Goal: Information Seeking & Learning: Learn about a topic

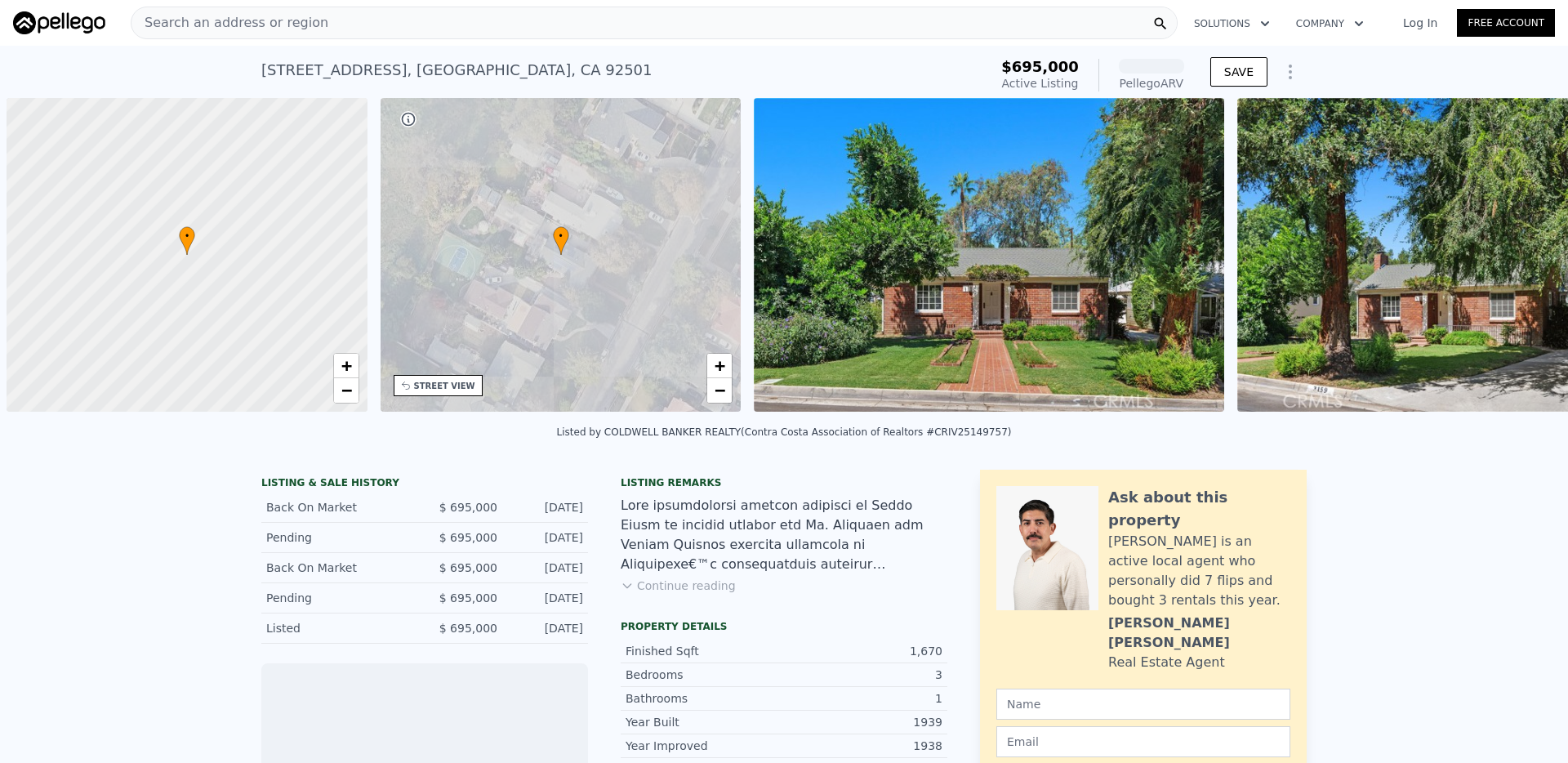
scroll to position [0, 7]
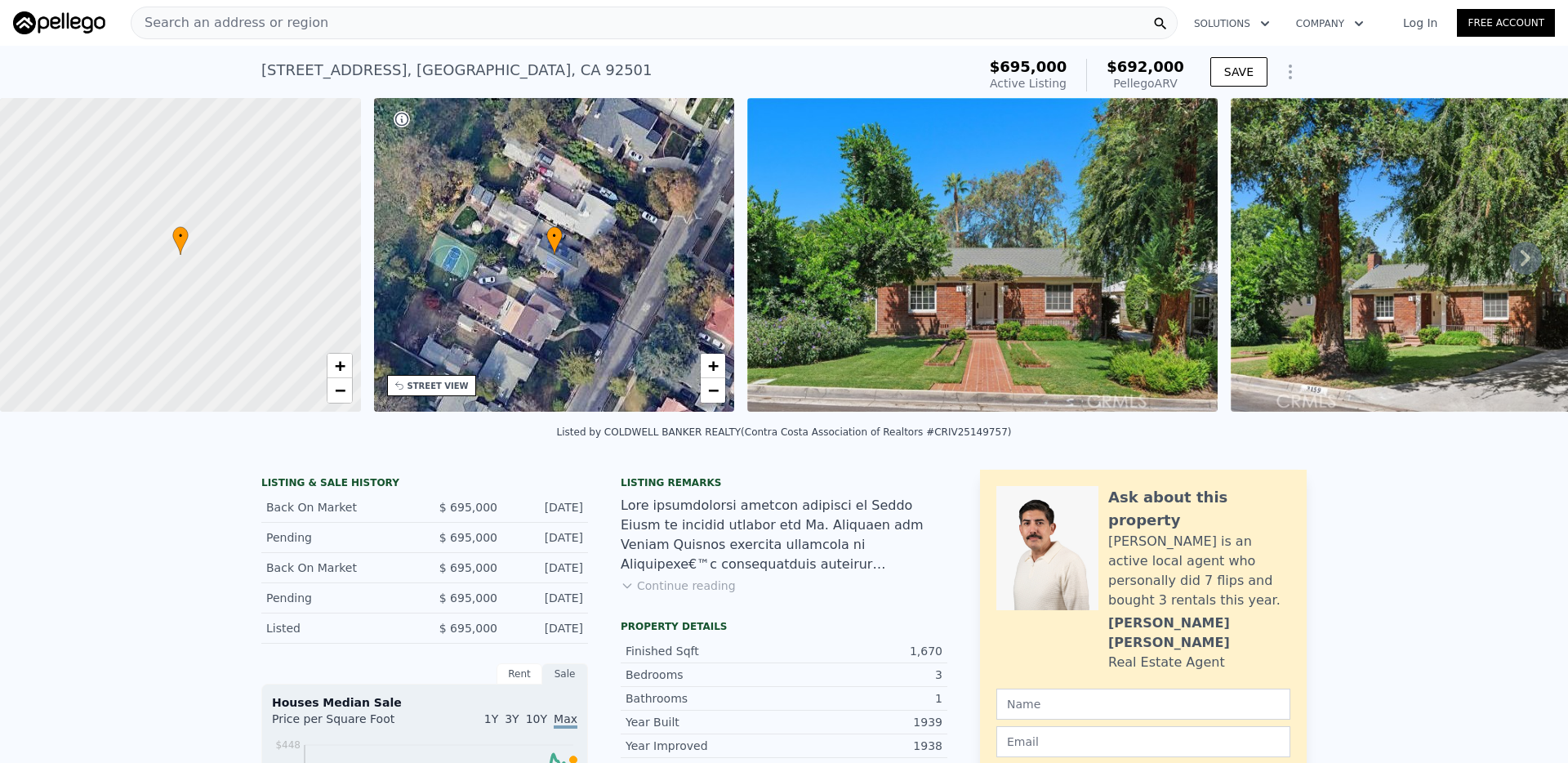
click at [628, 18] on div "Search an address or region" at bounding box center [654, 23] width 1047 height 32
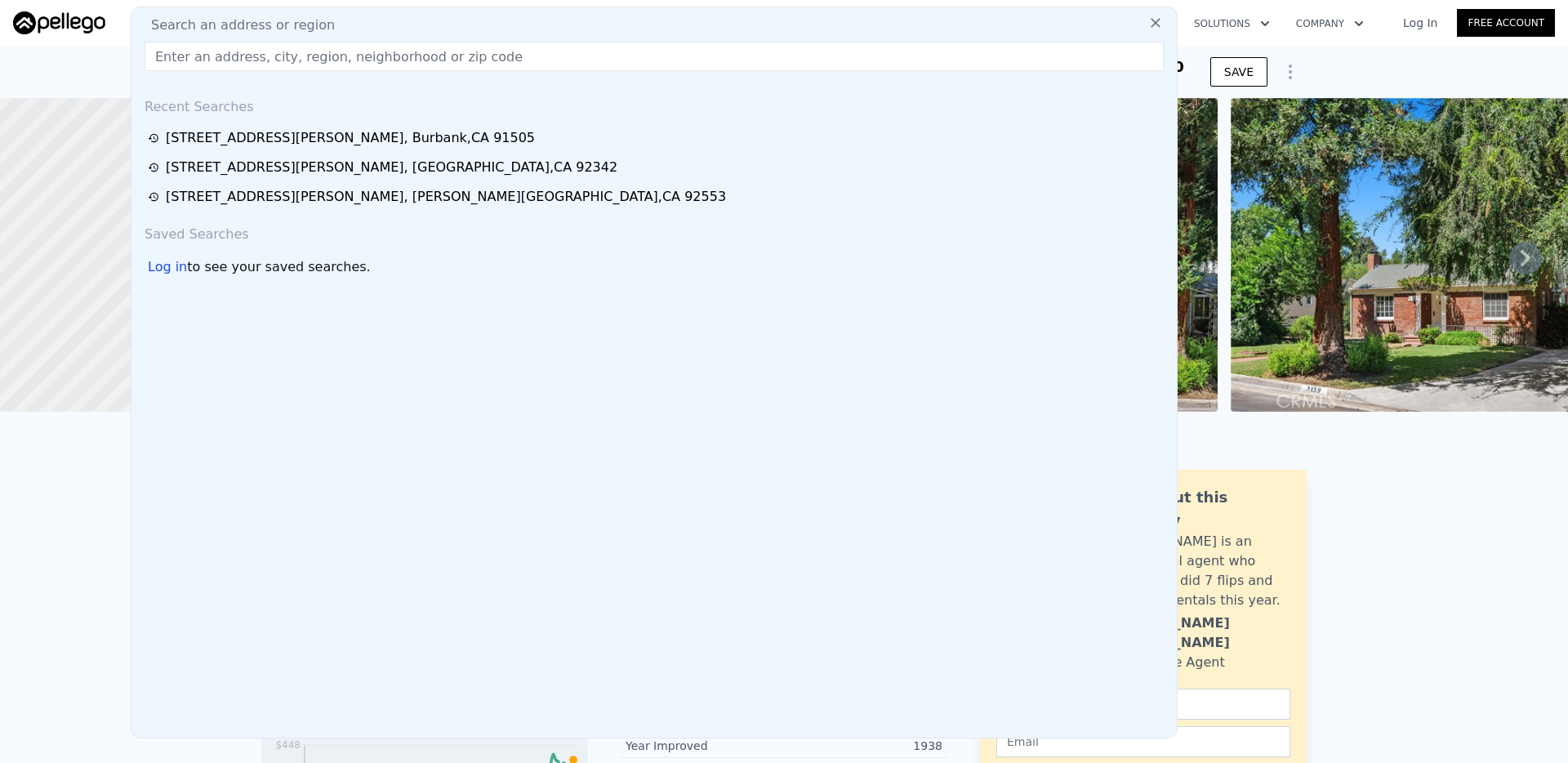
scroll to position [1, 0]
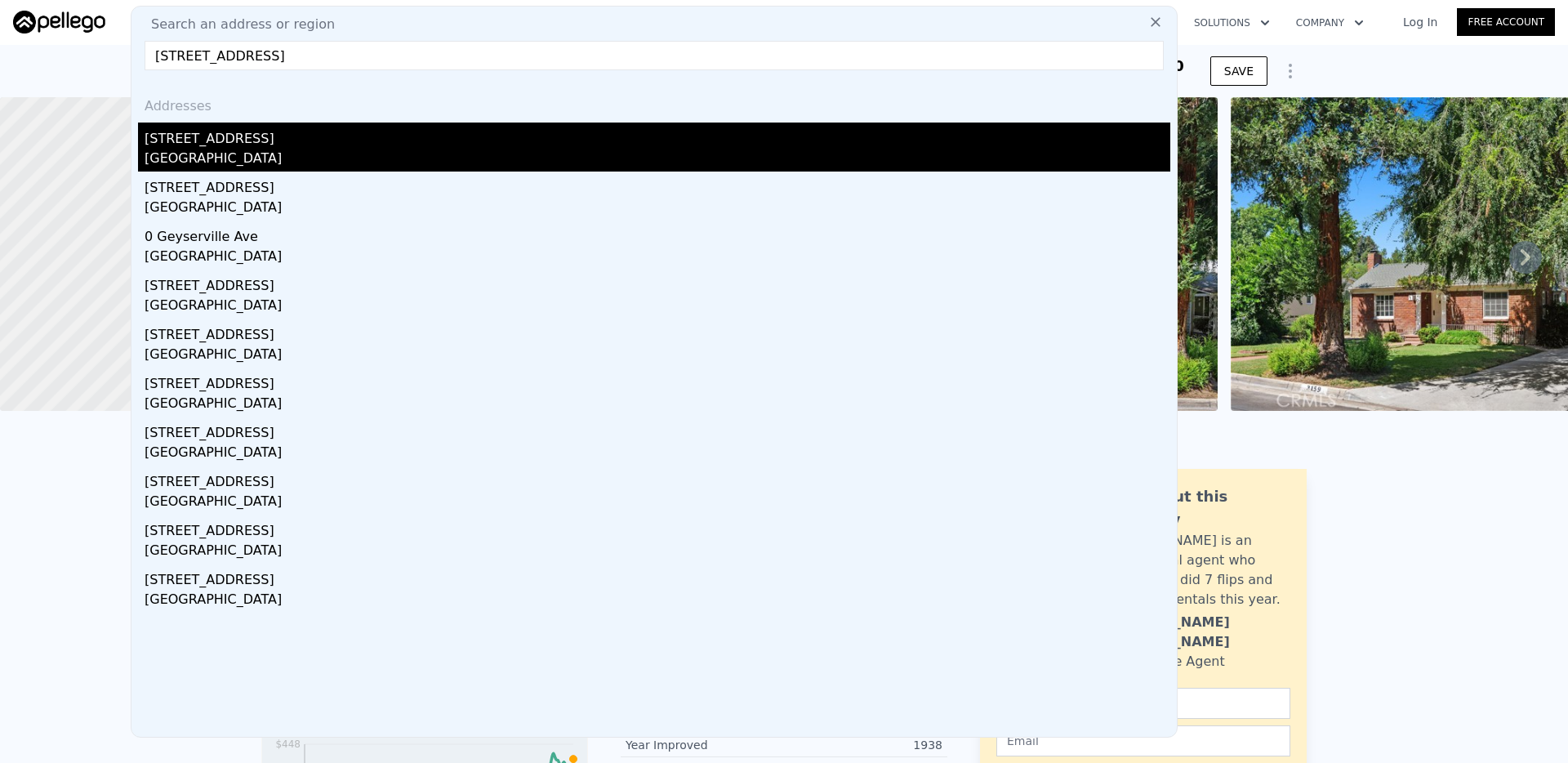
type input "[STREET_ADDRESS]"
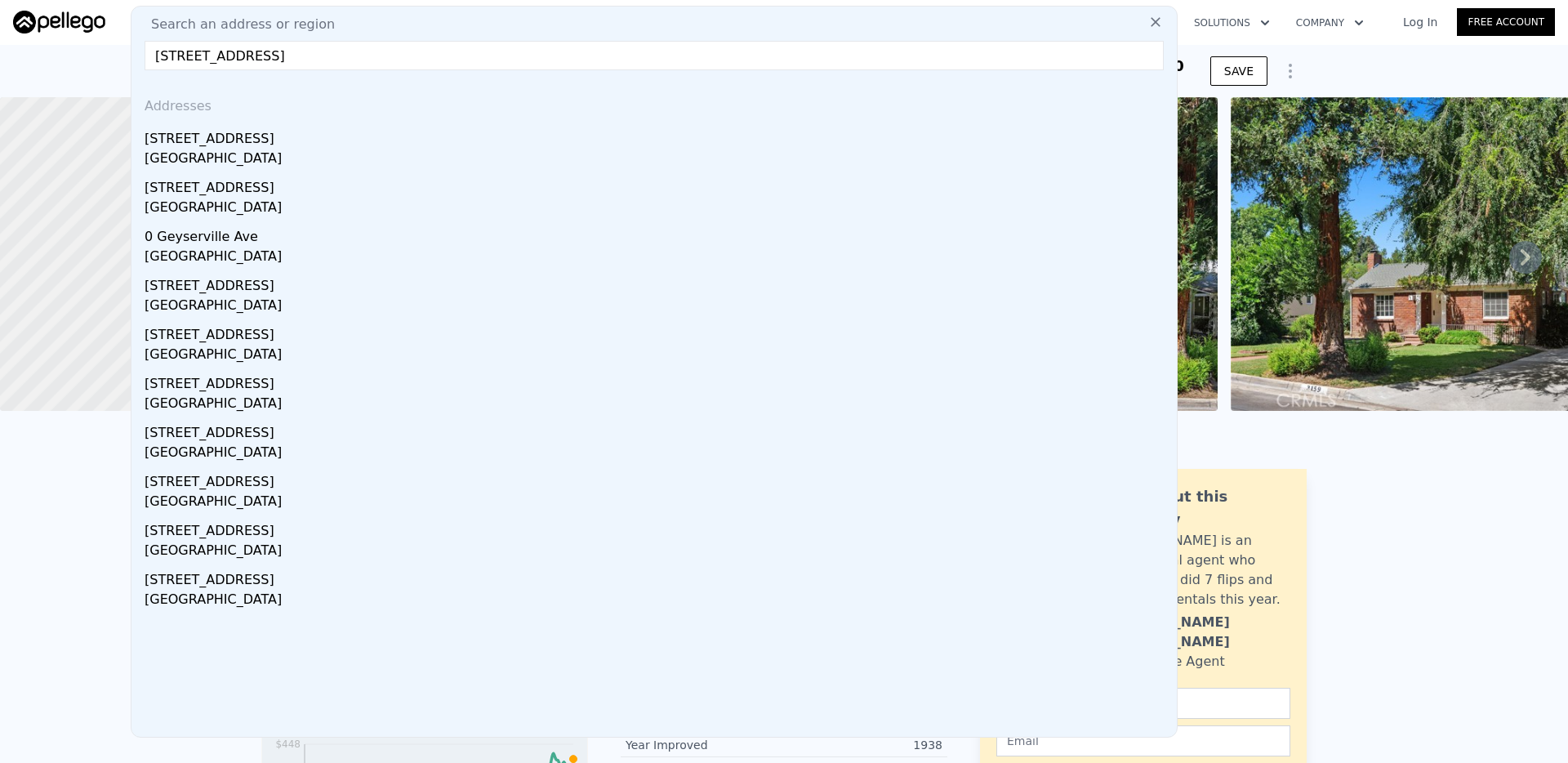
drag, startPoint x: 434, startPoint y: 151, endPoint x: 444, endPoint y: 152, distance: 10.0
click at [434, 151] on div "[GEOGRAPHIC_DATA]" at bounding box center [657, 160] width 1025 height 23
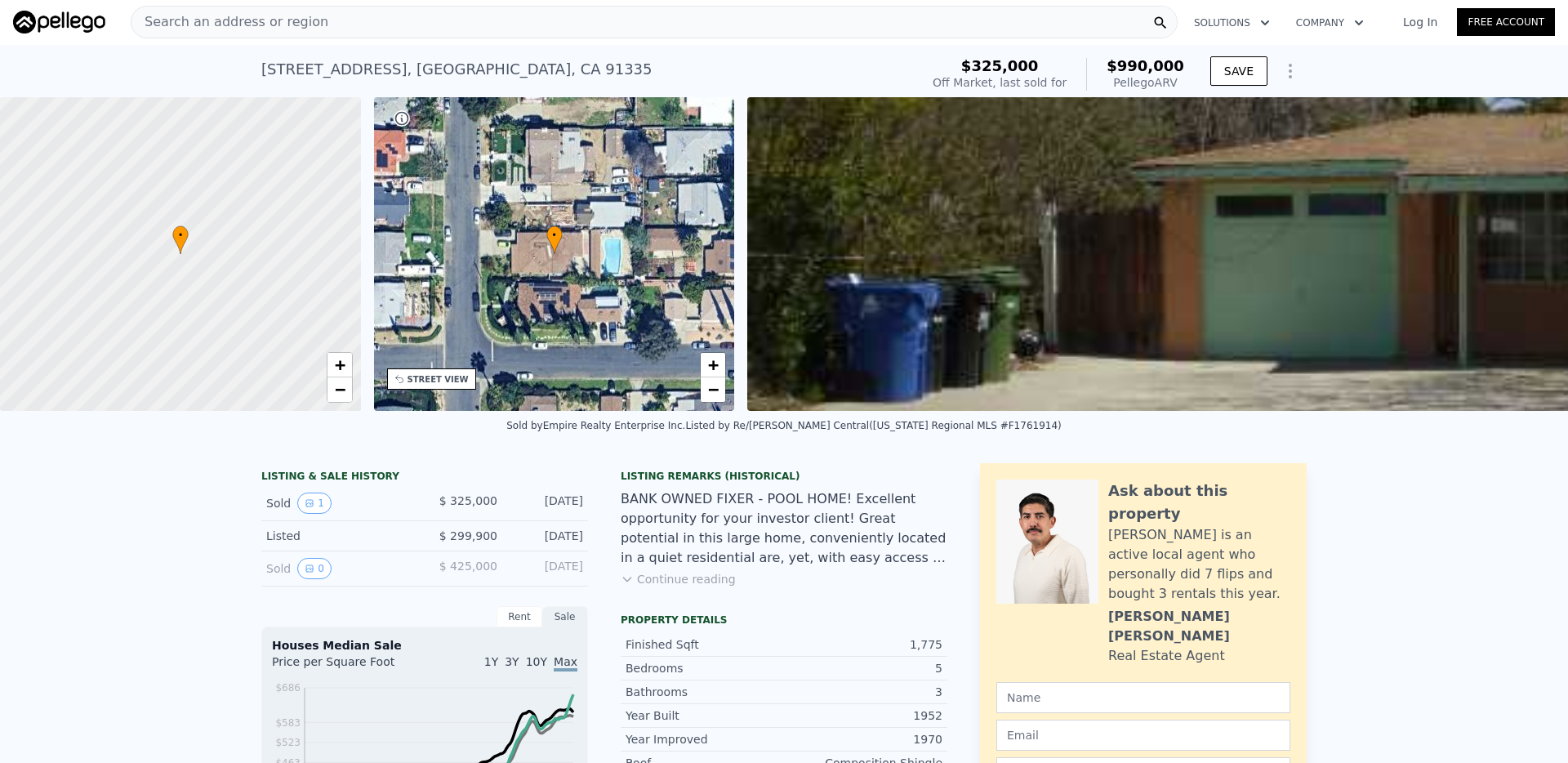
click at [595, 26] on div "Search an address or region" at bounding box center [654, 22] width 1047 height 32
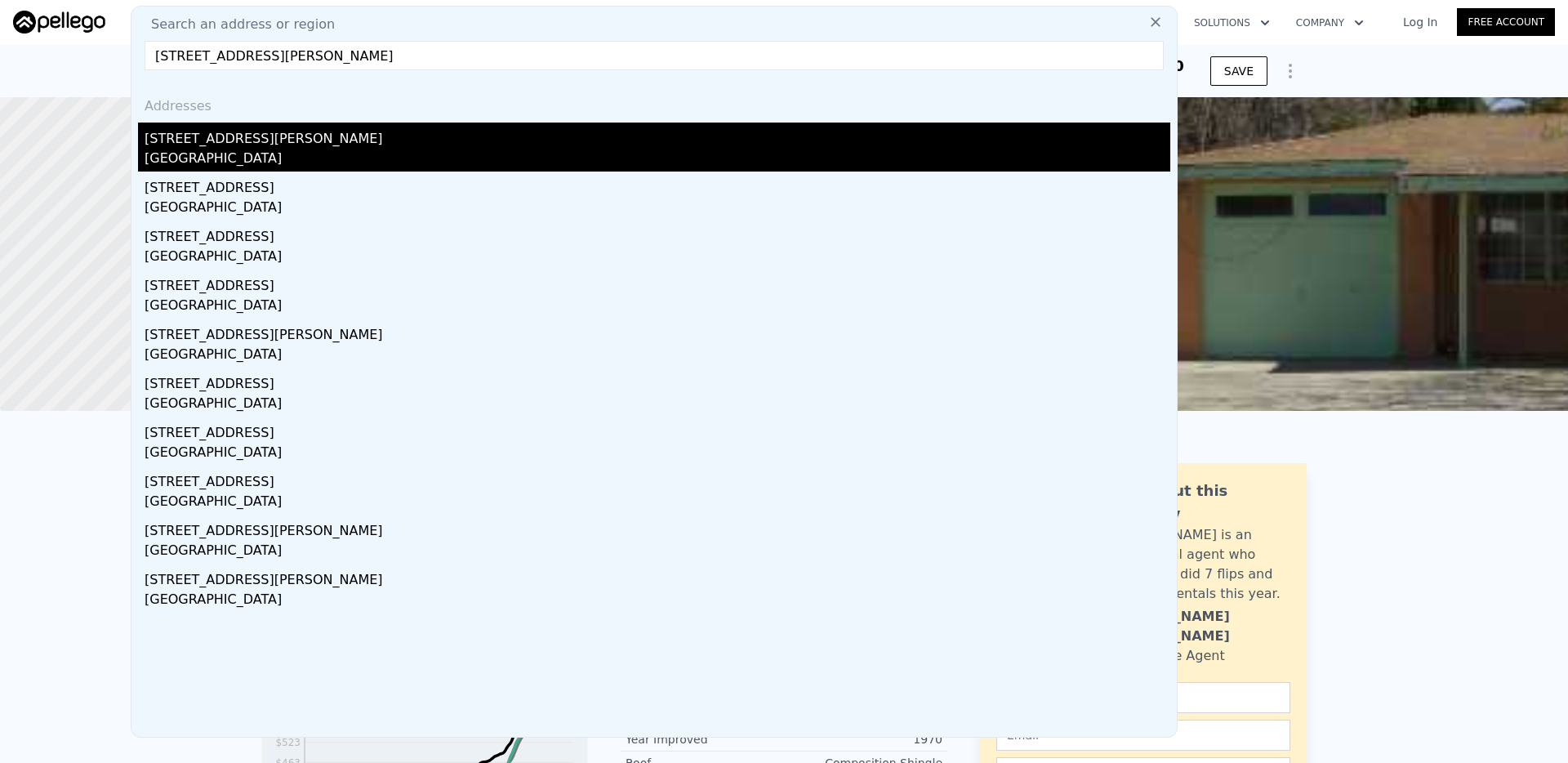
type input "[STREET_ADDRESS][PERSON_NAME]"
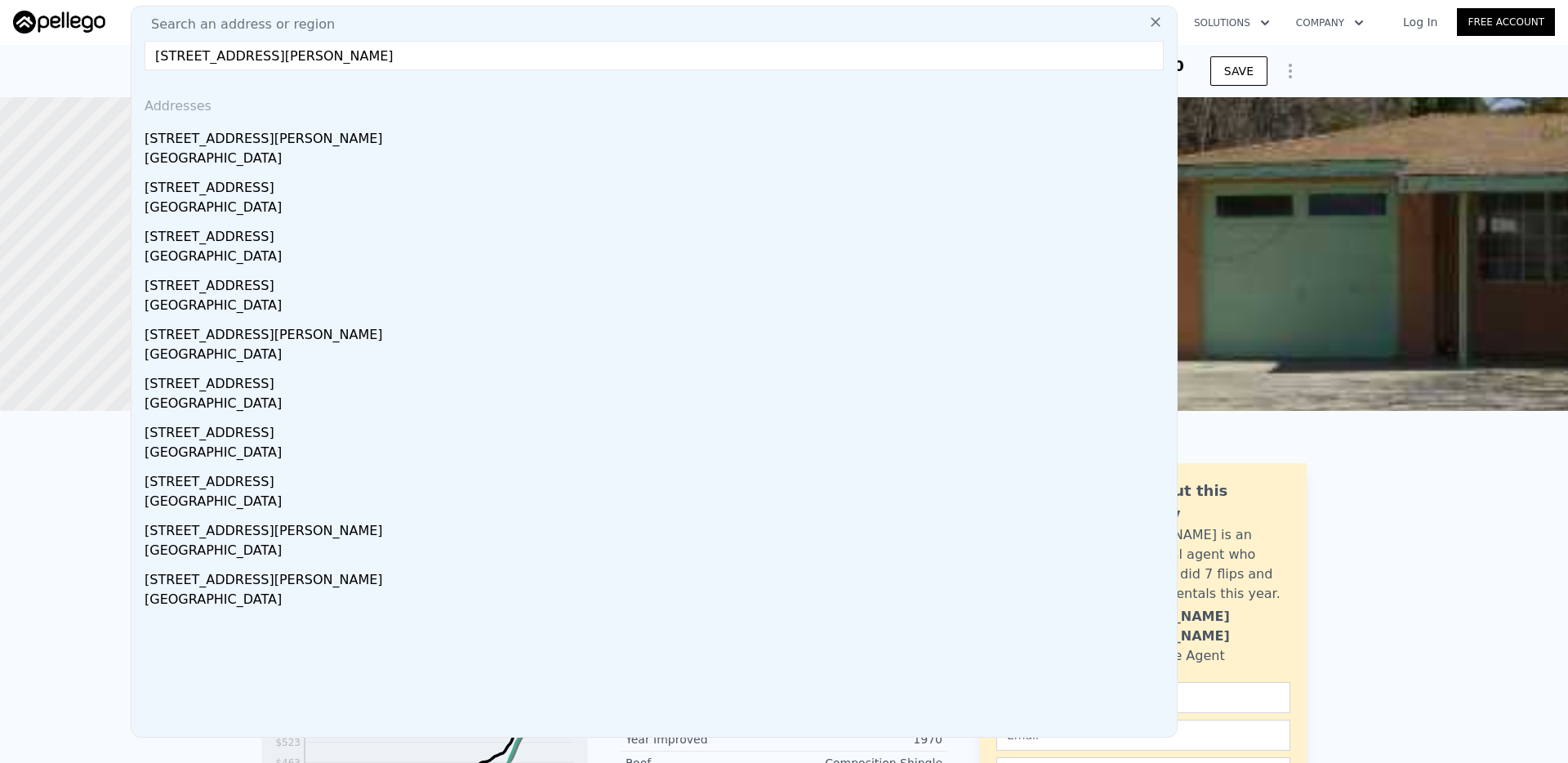
click at [268, 139] on div "[STREET_ADDRESS][PERSON_NAME]" at bounding box center [657, 135] width 1025 height 26
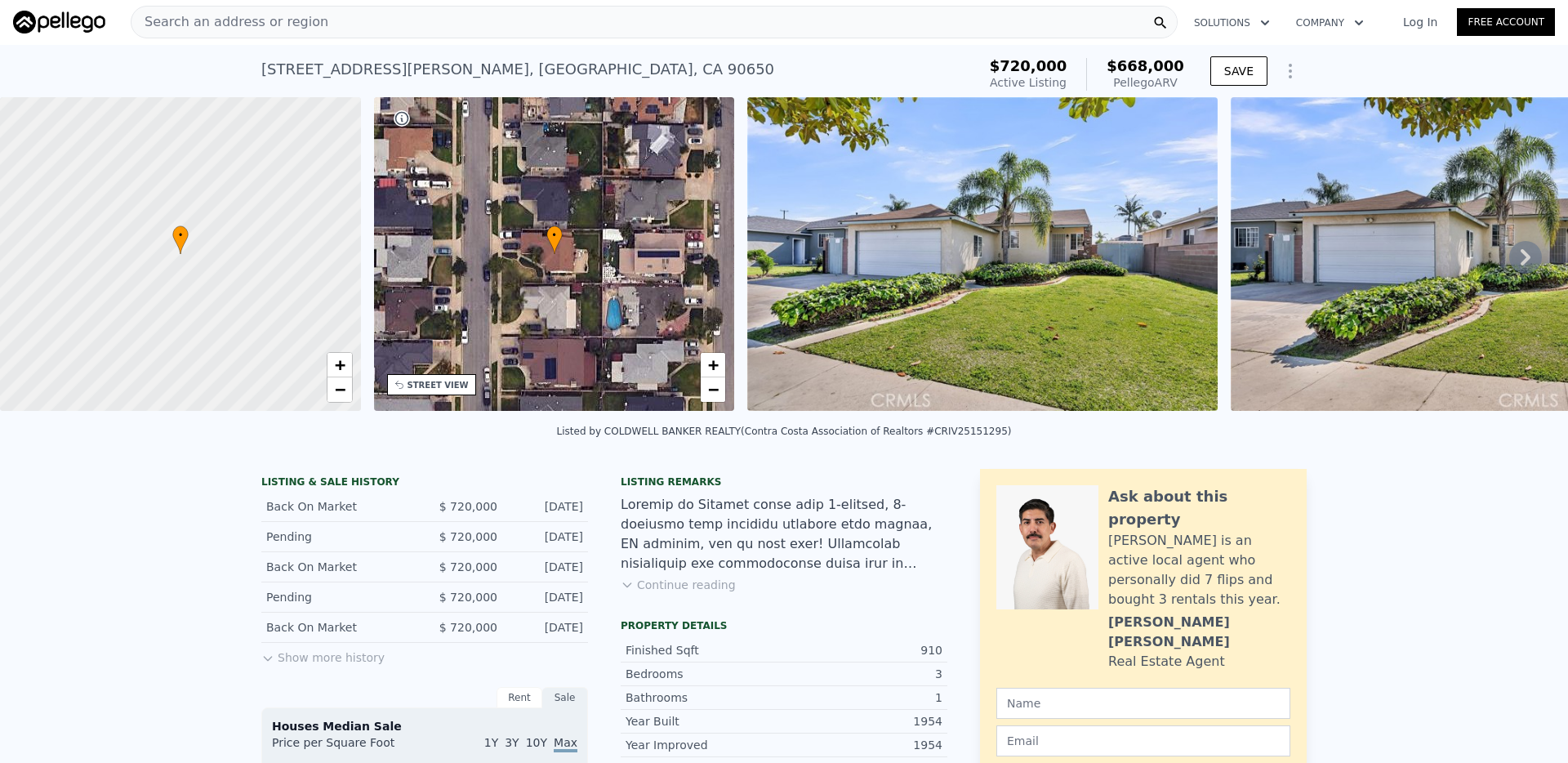
click at [484, 18] on div "Search an address or region" at bounding box center [654, 22] width 1047 height 32
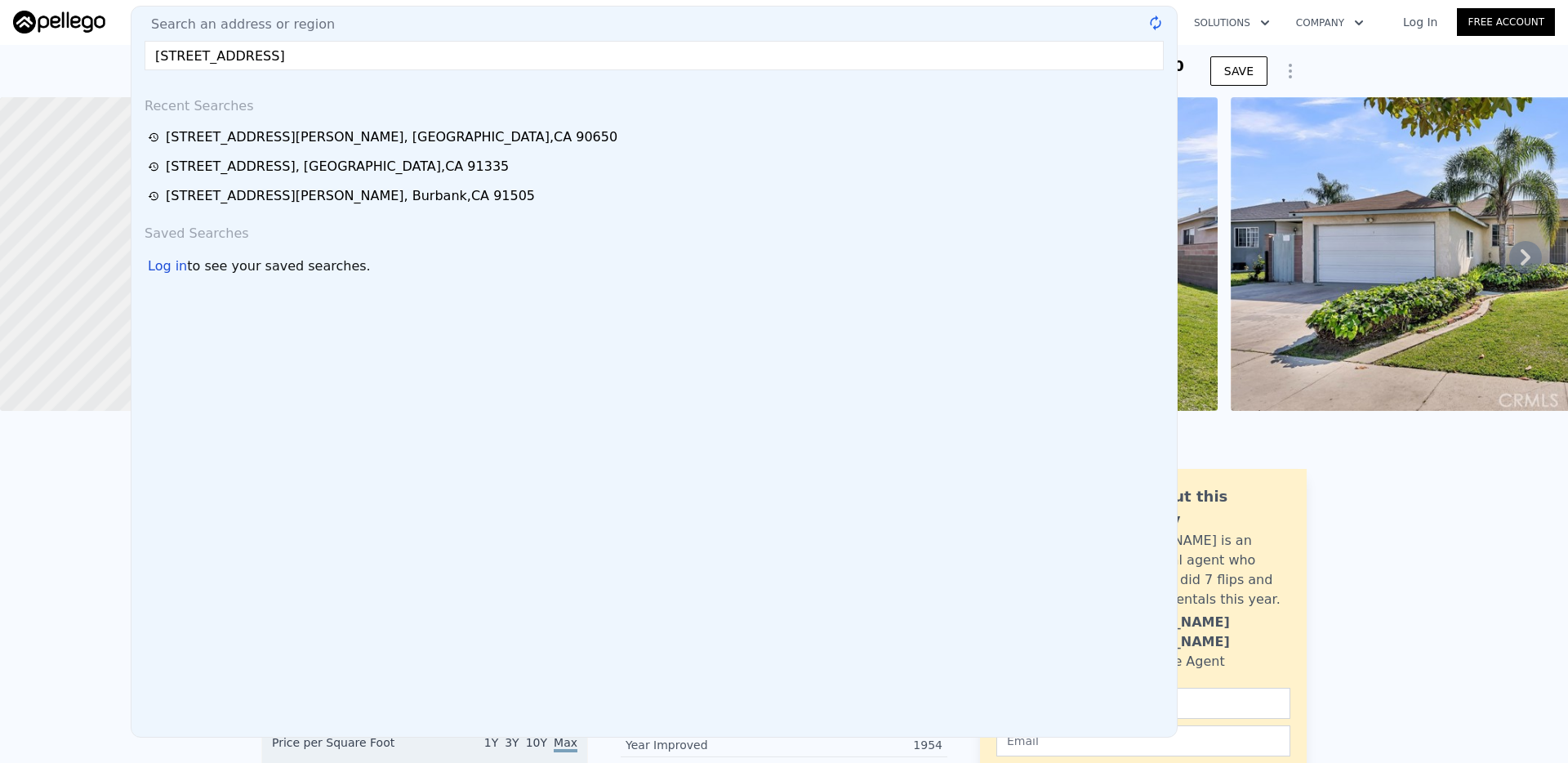
drag, startPoint x: 342, startPoint y: 64, endPoint x: 689, endPoint y: 78, distance: 347.3
click at [689, 78] on div "Search an address or region [STREET_ADDRESS] @keyframes spin { from { transform…" at bounding box center [654, 371] width 1047 height 733
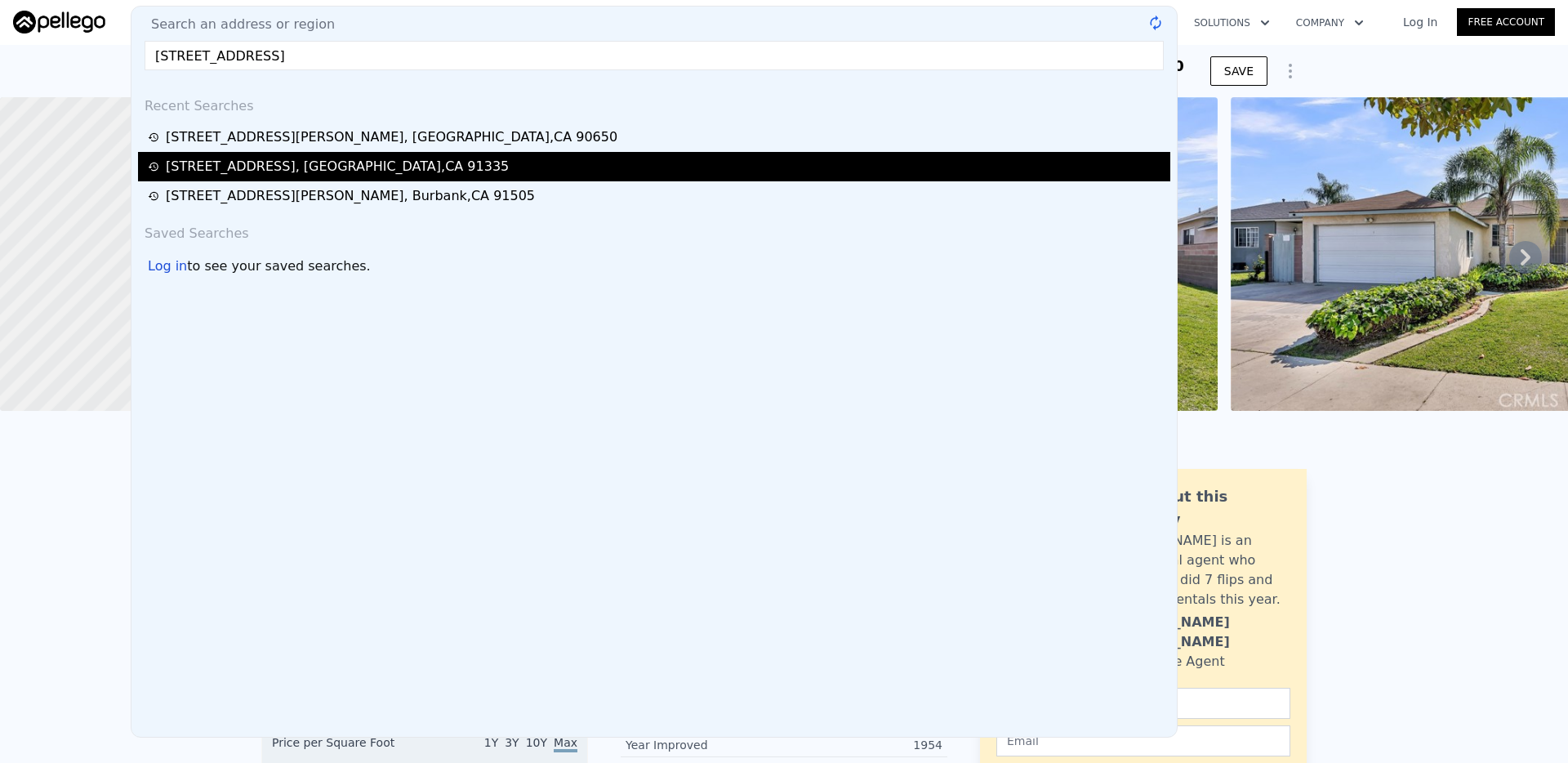
type input "[STREET_ADDRESS]"
click at [486, 169] on div "[STREET_ADDRESS]" at bounding box center [656, 167] width 1018 height 20
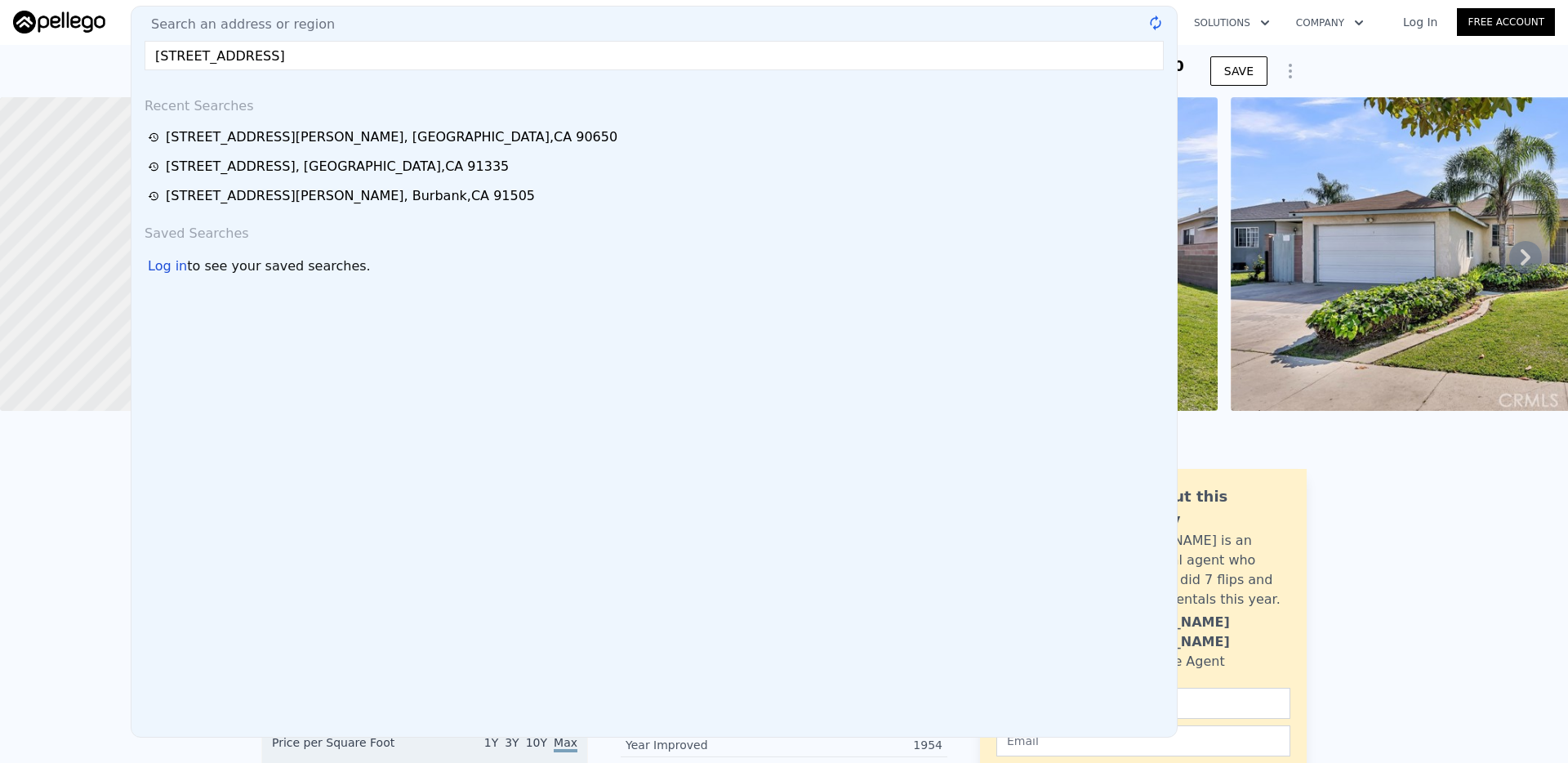
type input "3"
type input "5"
type input "4"
type input "1314"
type input "2211"
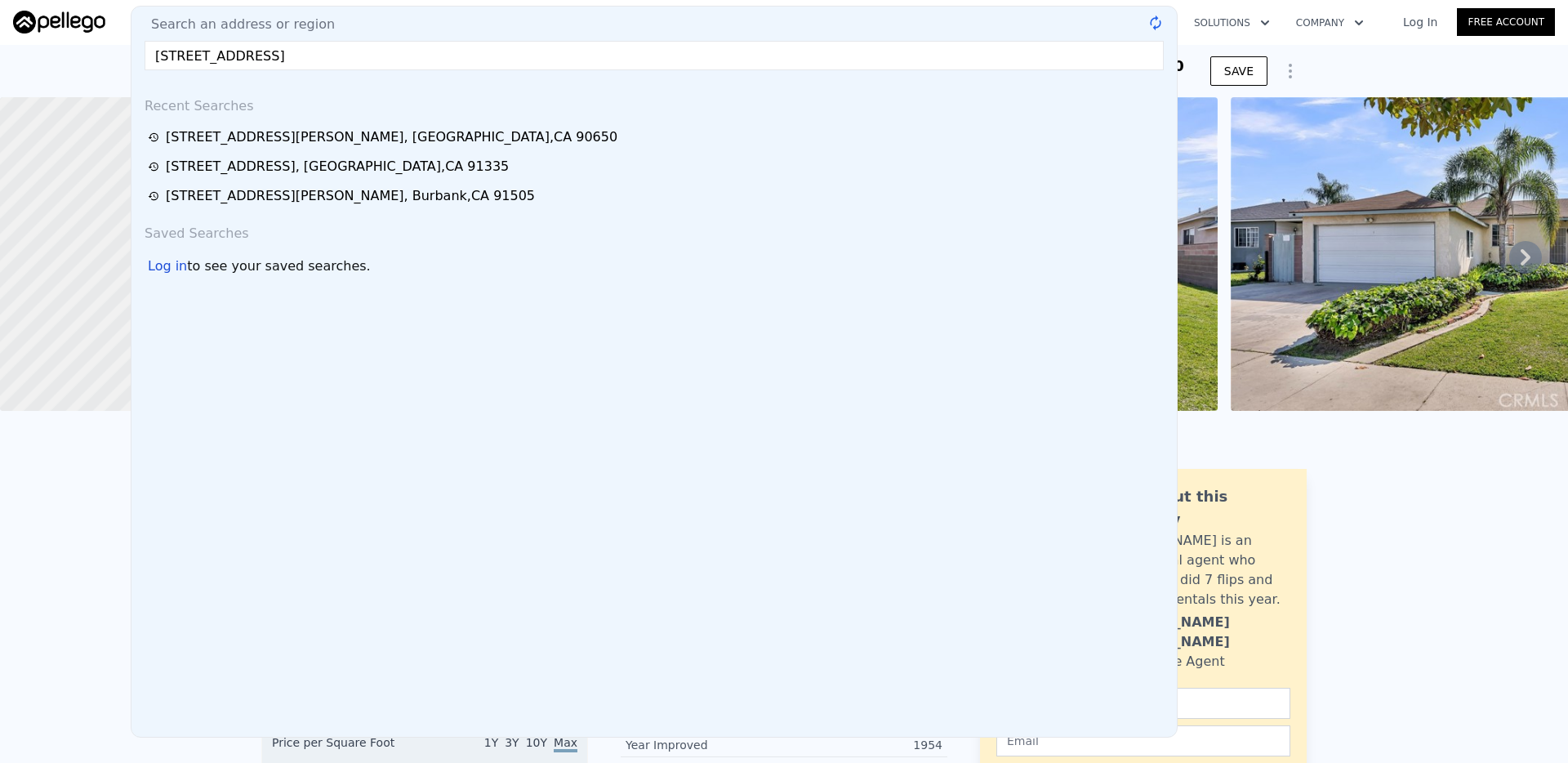
type input "4620"
type input "6970"
type input "$ 990,000"
type input "6"
type input "$ 579,517"
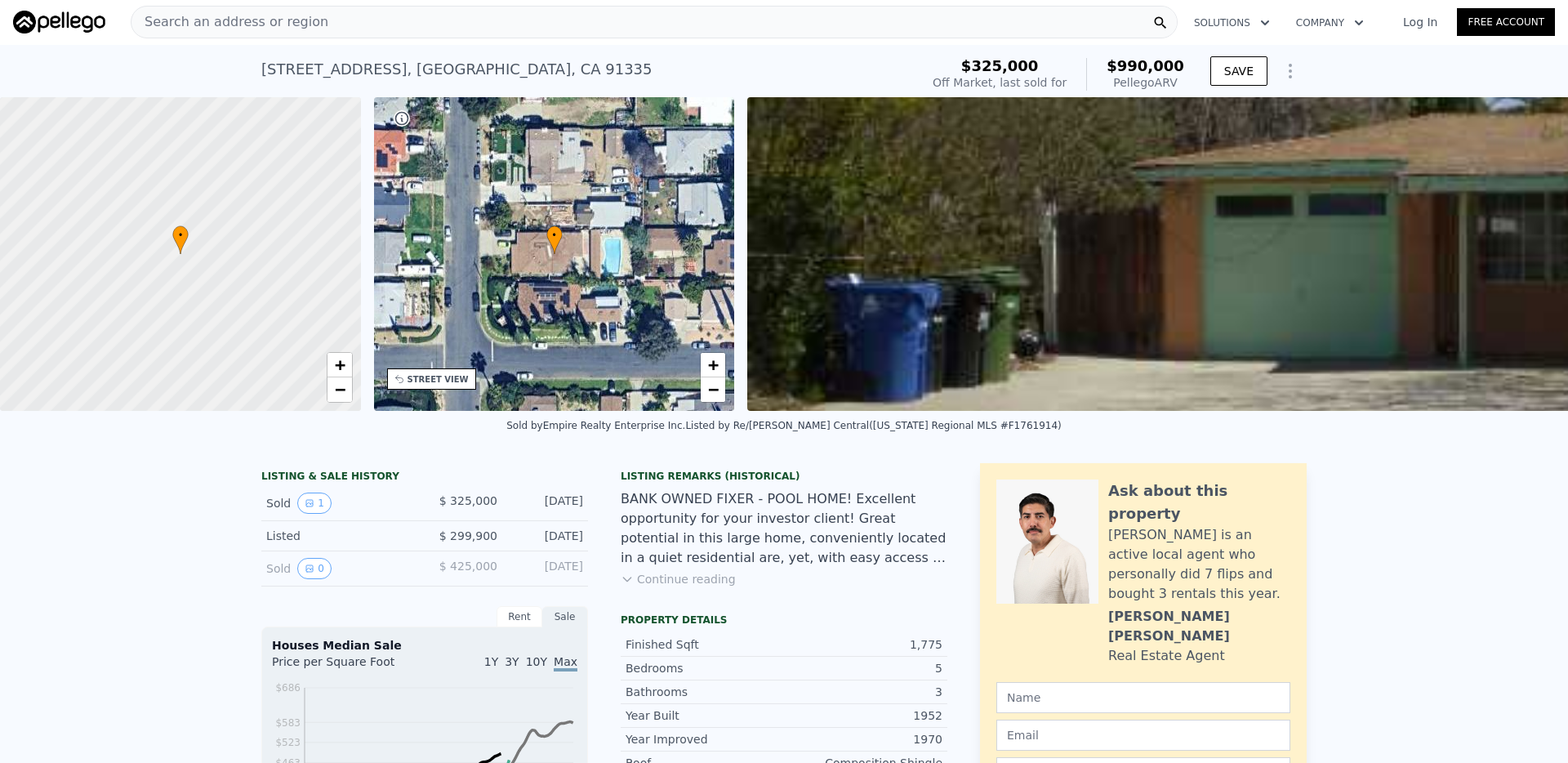
click at [340, 27] on div "Search an address or region" at bounding box center [654, 22] width 1047 height 32
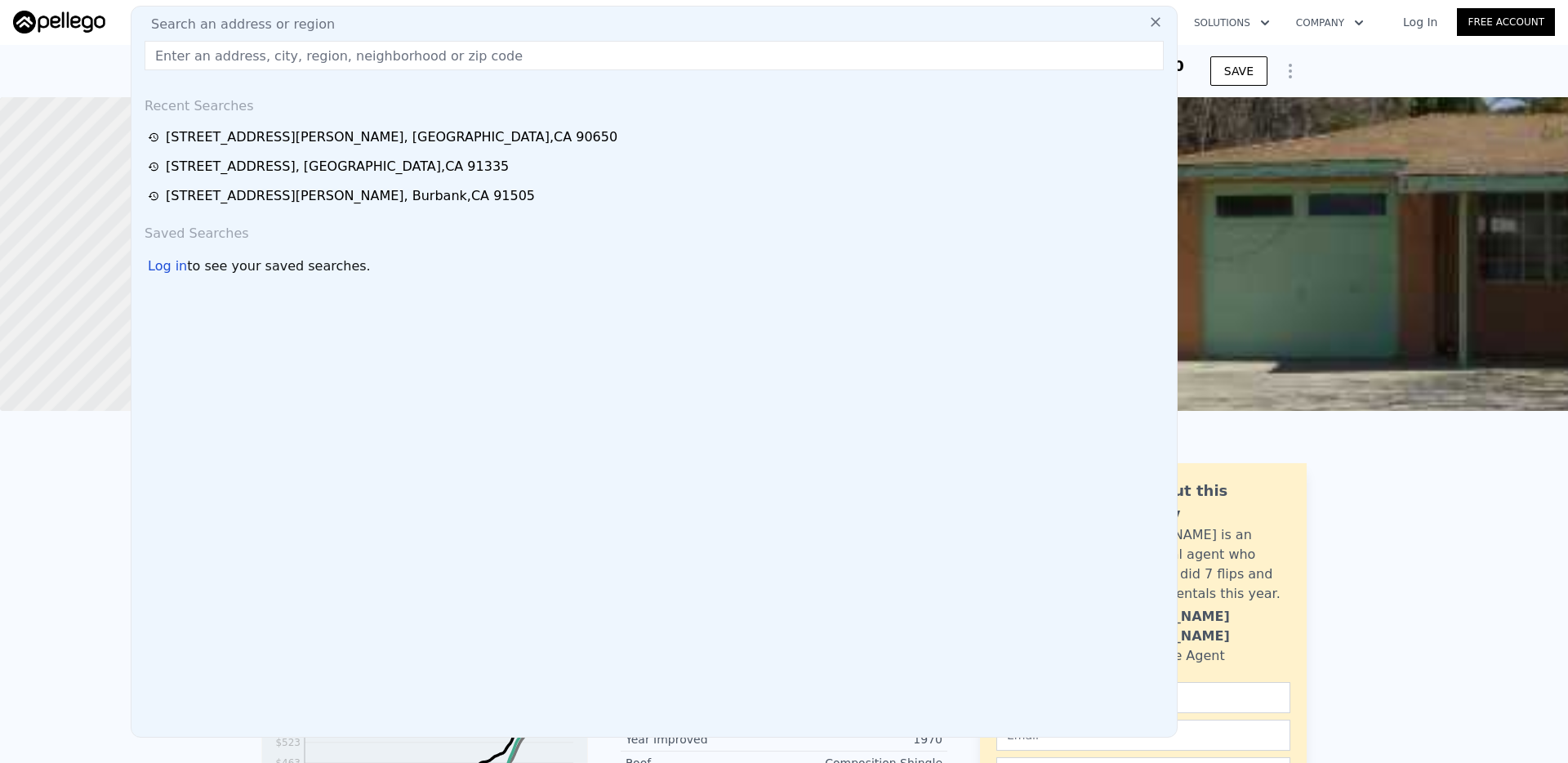
click at [342, 21] on div "Search an address or region" at bounding box center [654, 24] width 1032 height 20
click at [306, 51] on input "text" at bounding box center [654, 55] width 1020 height 30
paste input "[STREET_ADDRESS]"
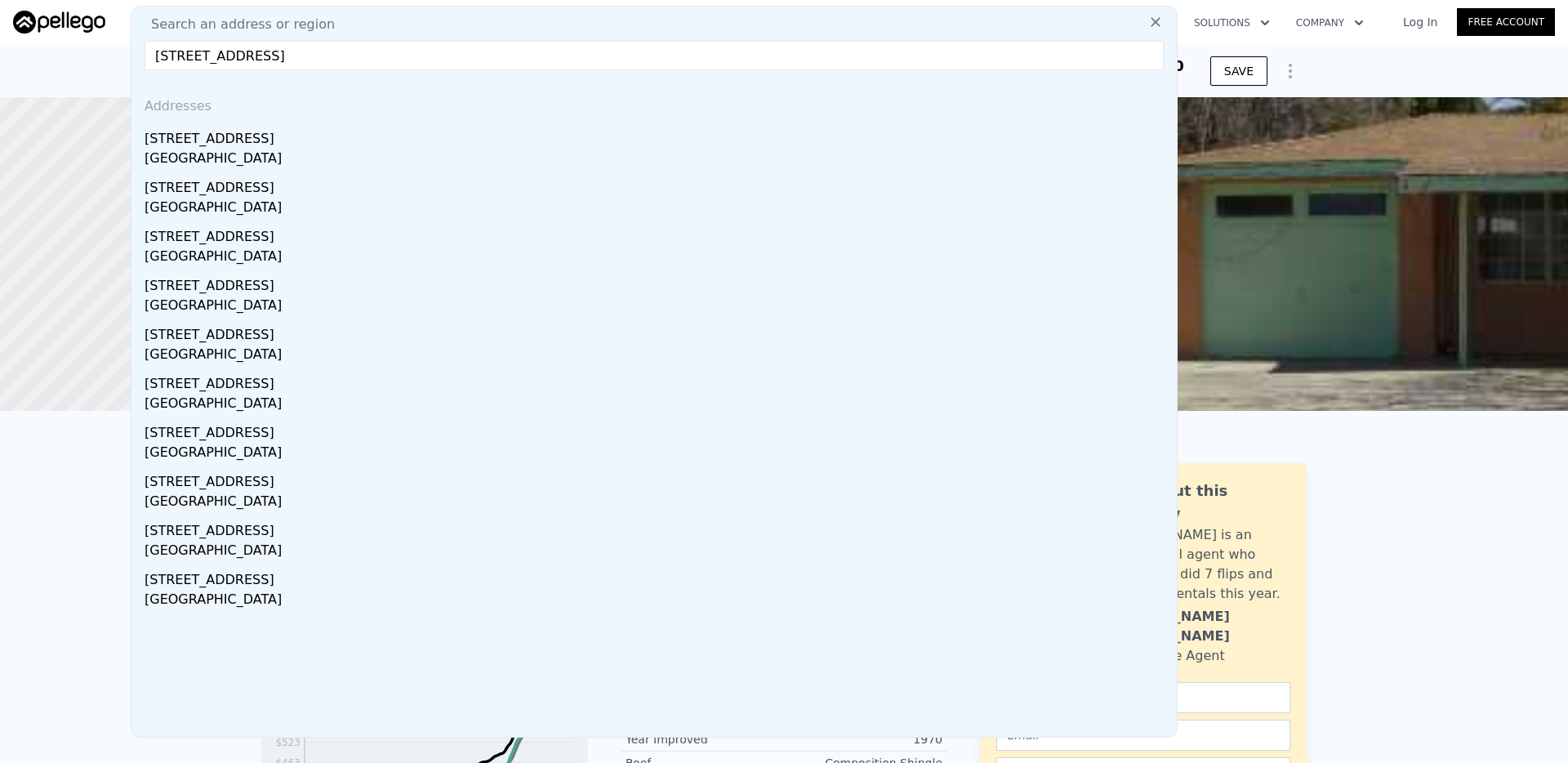
drag, startPoint x: 281, startPoint y: 56, endPoint x: 696, endPoint y: 79, distance: 415.6
click at [697, 79] on div "Search an address or region [STREET_ADDRESS] Addresses [STREET_ADDRESS] [STREET…" at bounding box center [654, 371] width 1047 height 733
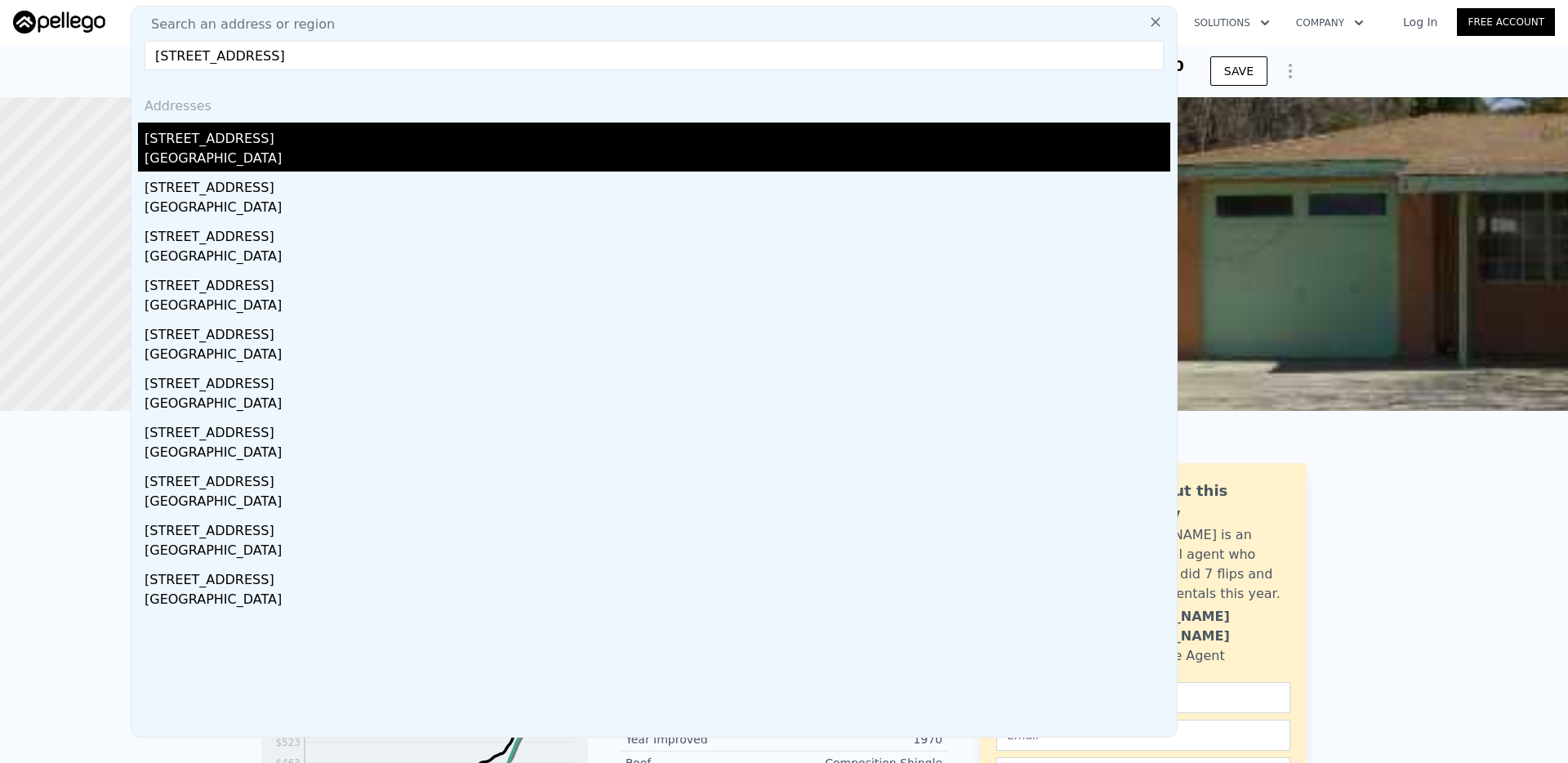
type input "[STREET_ADDRESS]"
click at [432, 132] on div "[STREET_ADDRESS]" at bounding box center [657, 135] width 1025 height 26
